Goal: Entertainment & Leisure: Consume media (video, audio)

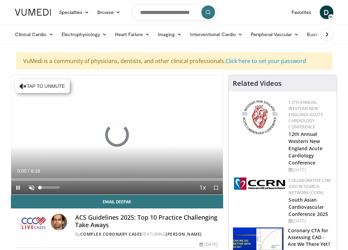
click at [31, 187] on span "Video Player" at bounding box center [32, 188] width 14 height 14
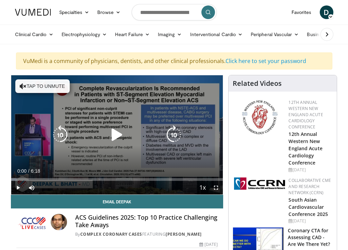
click at [24, 85] on icon "Video Player" at bounding box center [23, 86] width 7 height 7
click at [114, 135] on icon "Video Player" at bounding box center [117, 134] width 19 height 19
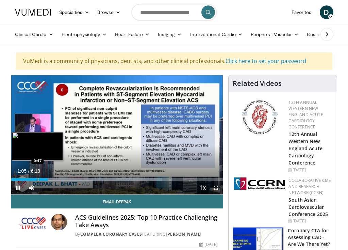
click at [38, 179] on div "Progress Bar" at bounding box center [38, 179] width 1 height 3
click at [36, 178] on div "Progress Bar" at bounding box center [36, 179] width 1 height 3
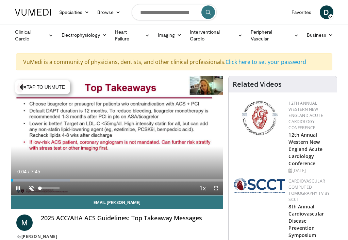
click at [32, 185] on span "Video Player" at bounding box center [32, 189] width 14 height 14
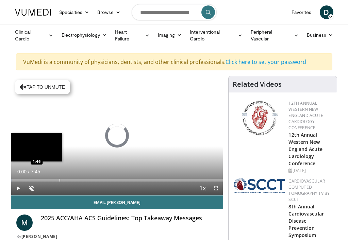
click at [60, 180] on div "Progress Bar" at bounding box center [60, 180] width 1 height 3
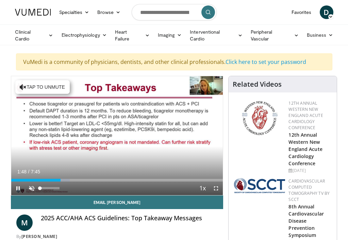
click at [33, 188] on span "Video Player" at bounding box center [32, 189] width 14 height 14
